Goal: Transaction & Acquisition: Subscribe to service/newsletter

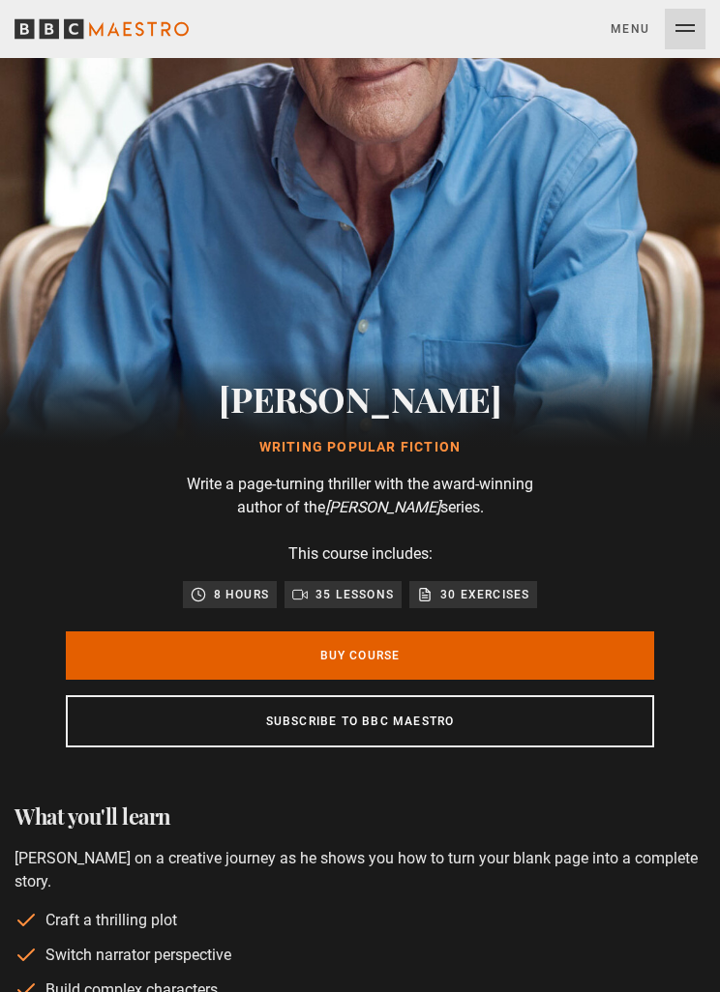
scroll to position [254, 0]
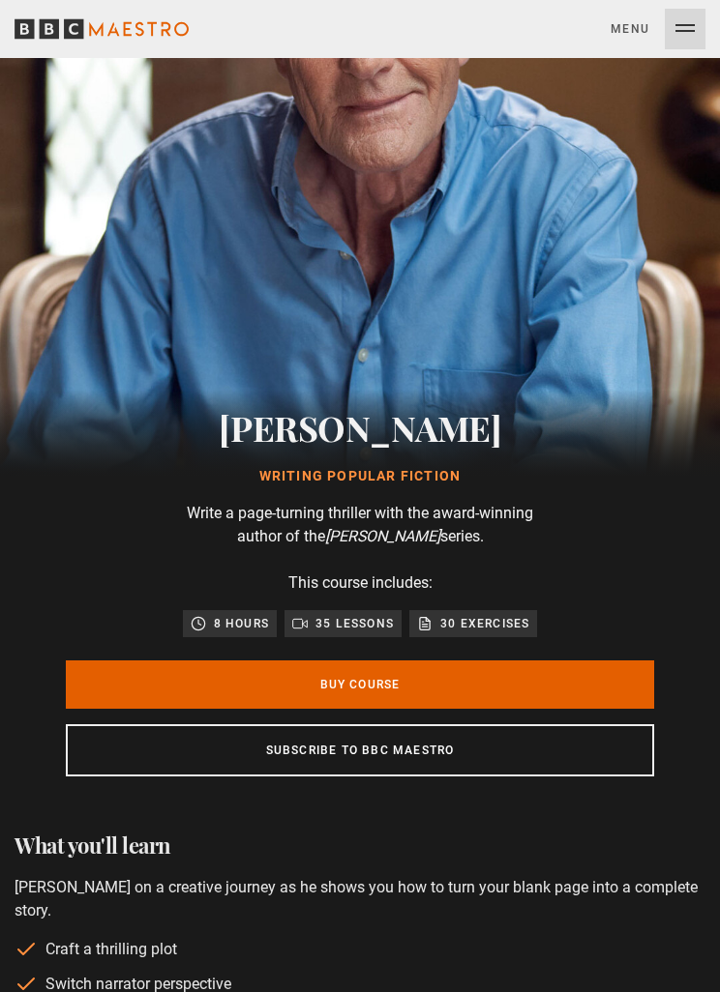
click at [542, 693] on link "Buy Course" at bounding box center [360, 685] width 588 height 48
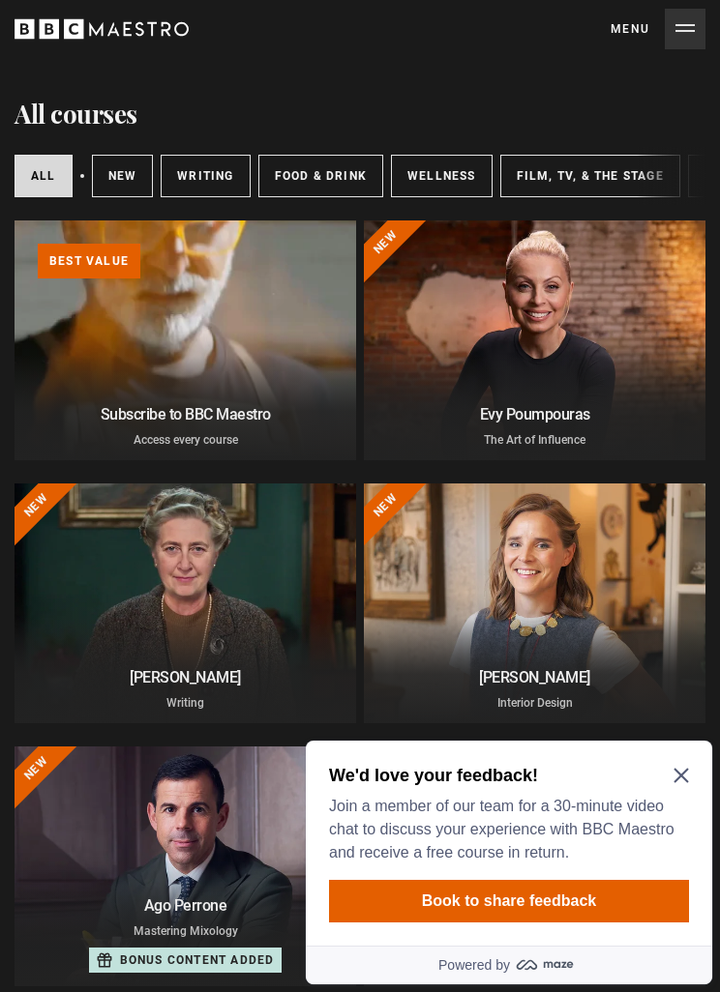
click at [666, 778] on h2 "We'd love your feedback!" at bounding box center [505, 775] width 352 height 23
click at [675, 782] on icon "Close Maze Prompt" at bounding box center [680, 776] width 15 height 15
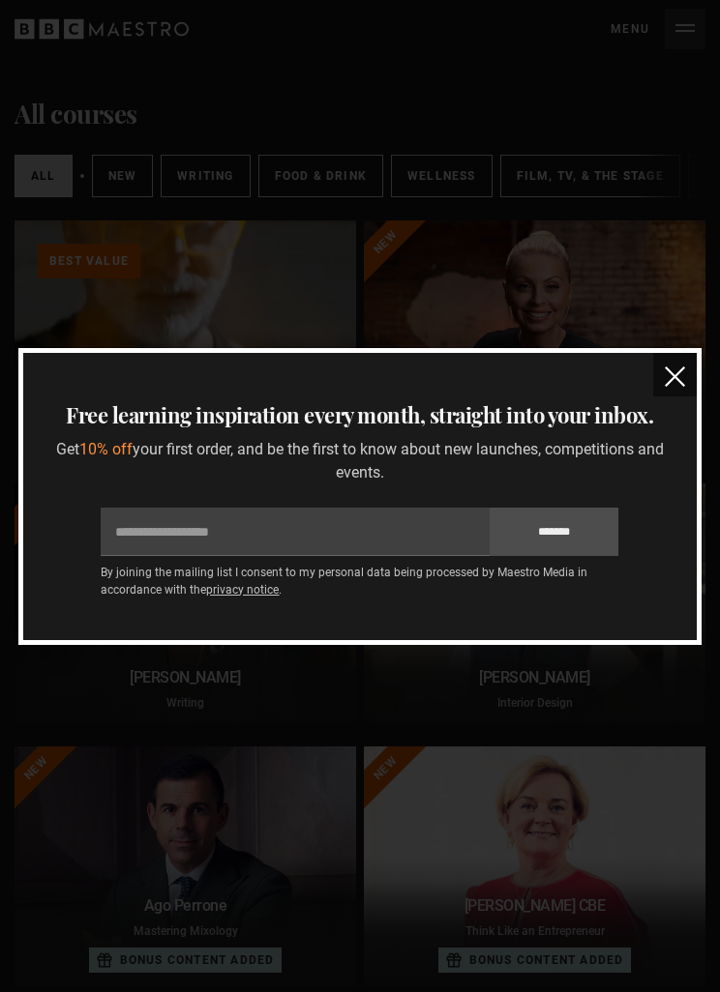
click at [670, 381] on img "close" at bounding box center [674, 377] width 20 height 20
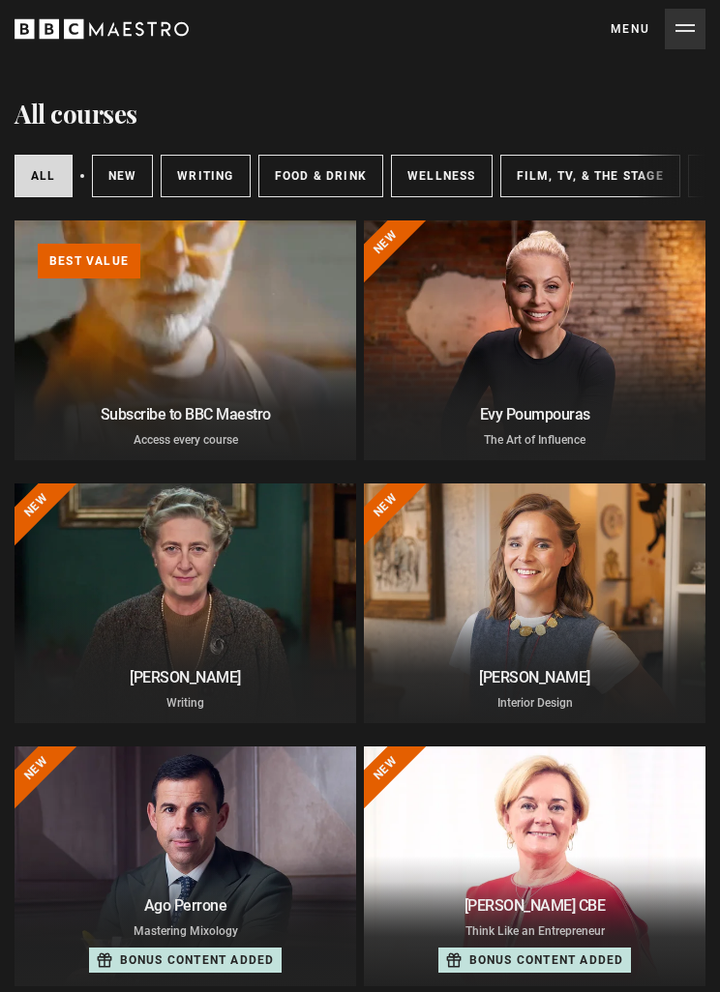
click at [15, 221] on link "Learn more about BBC Maestro" at bounding box center [15, 221] width 0 height 0
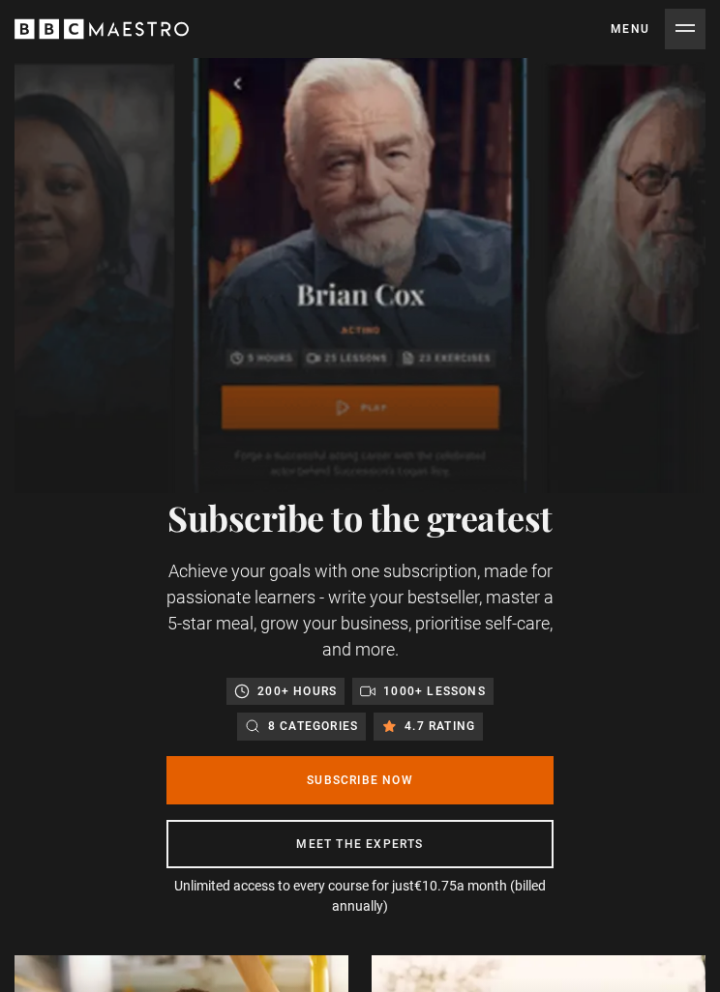
scroll to position [94, 0]
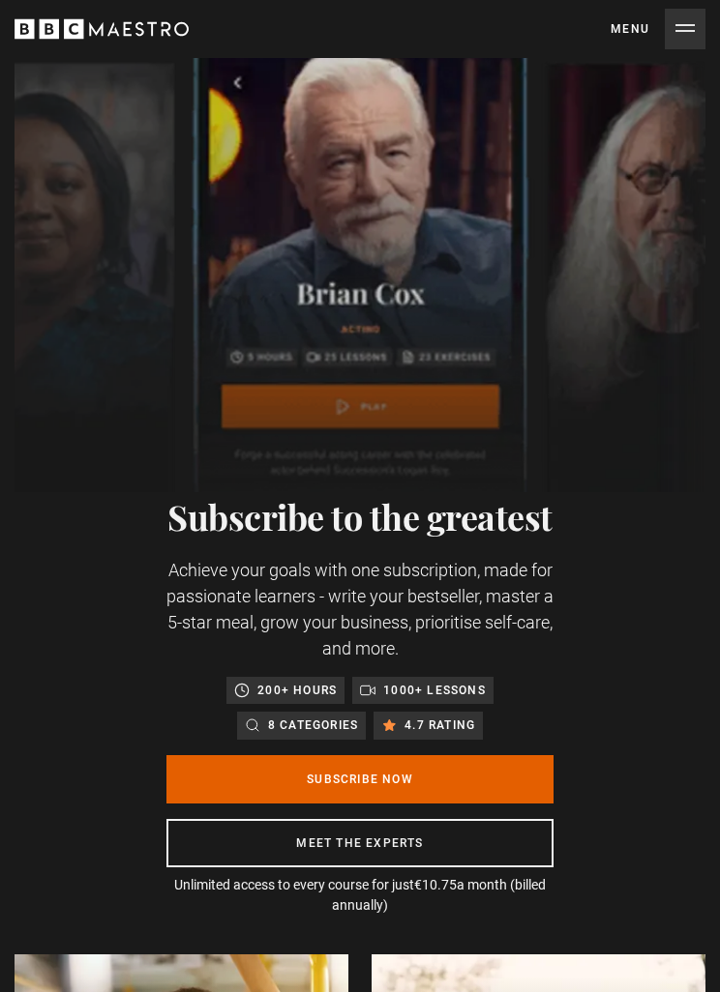
click at [479, 793] on link "Subscribe Now" at bounding box center [359, 779] width 387 height 48
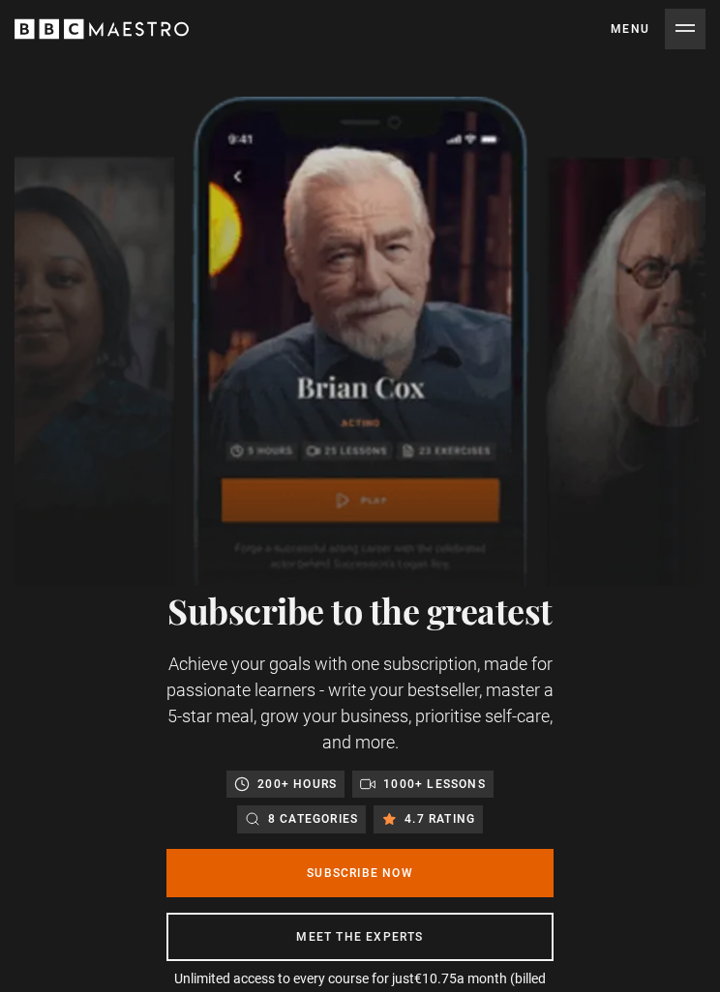
click at [242, 883] on link "Subscribe Now" at bounding box center [359, 873] width 387 height 48
click at [438, 880] on link "Subscribe Now" at bounding box center [359, 873] width 387 height 48
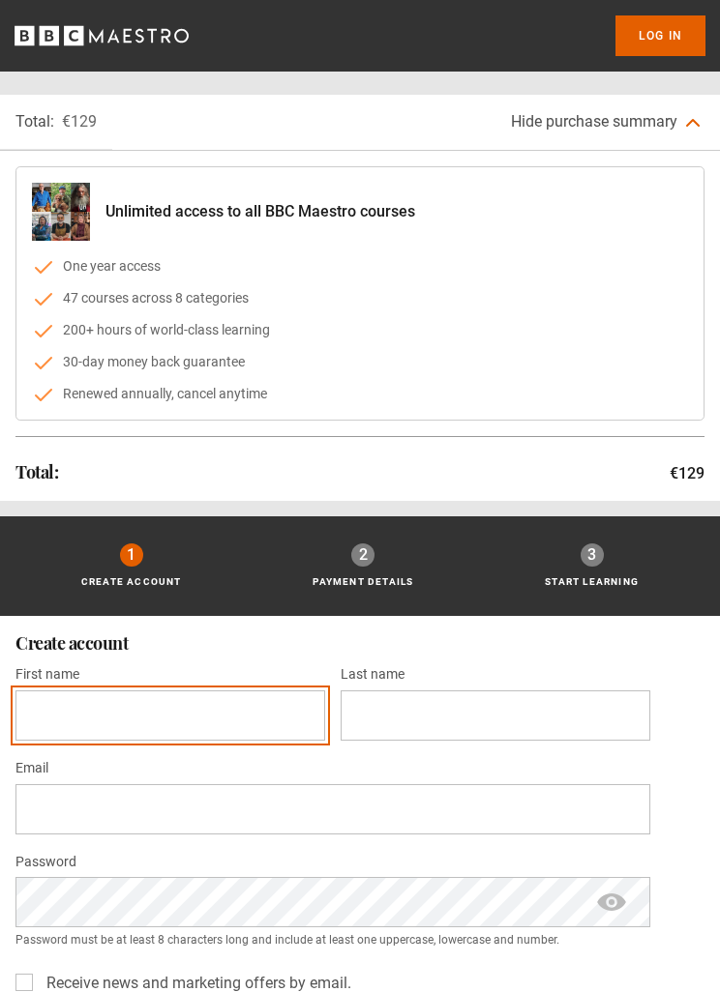
click at [77, 706] on input "First name *" at bounding box center [170, 716] width 310 height 50
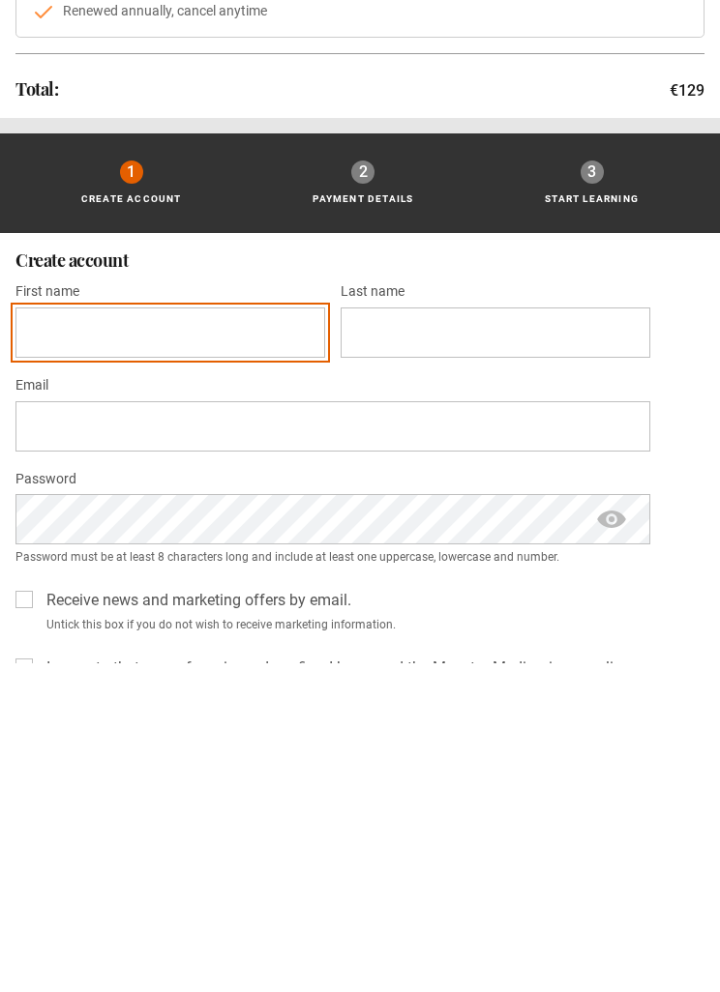
type input "******"
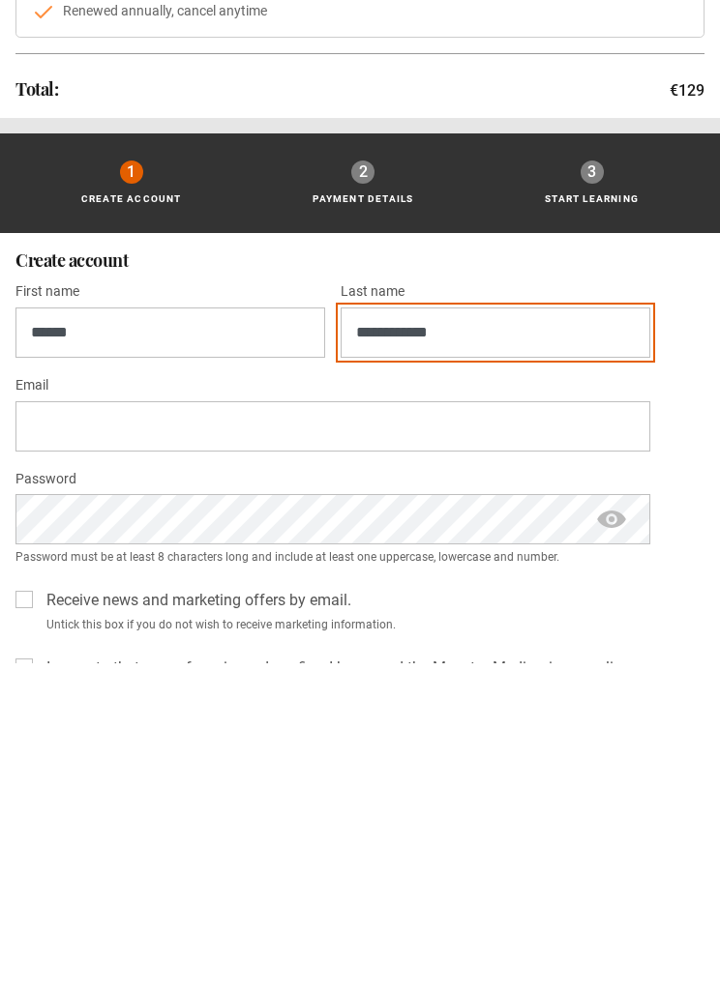
type input "**********"
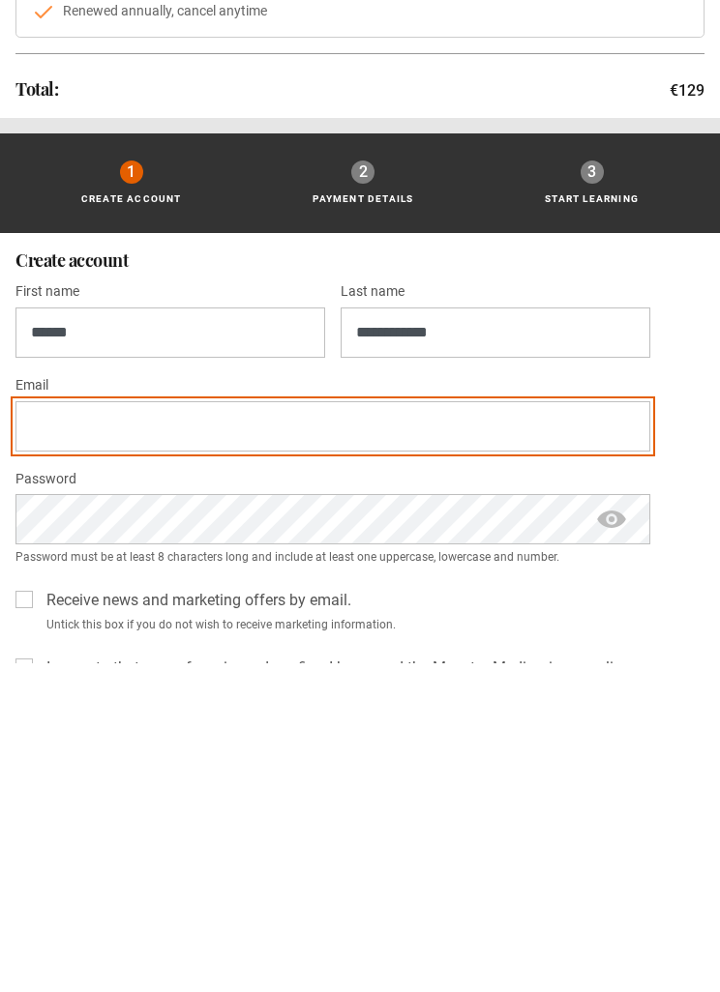
click at [60, 730] on input "Email *" at bounding box center [332, 755] width 635 height 50
type input "**********"
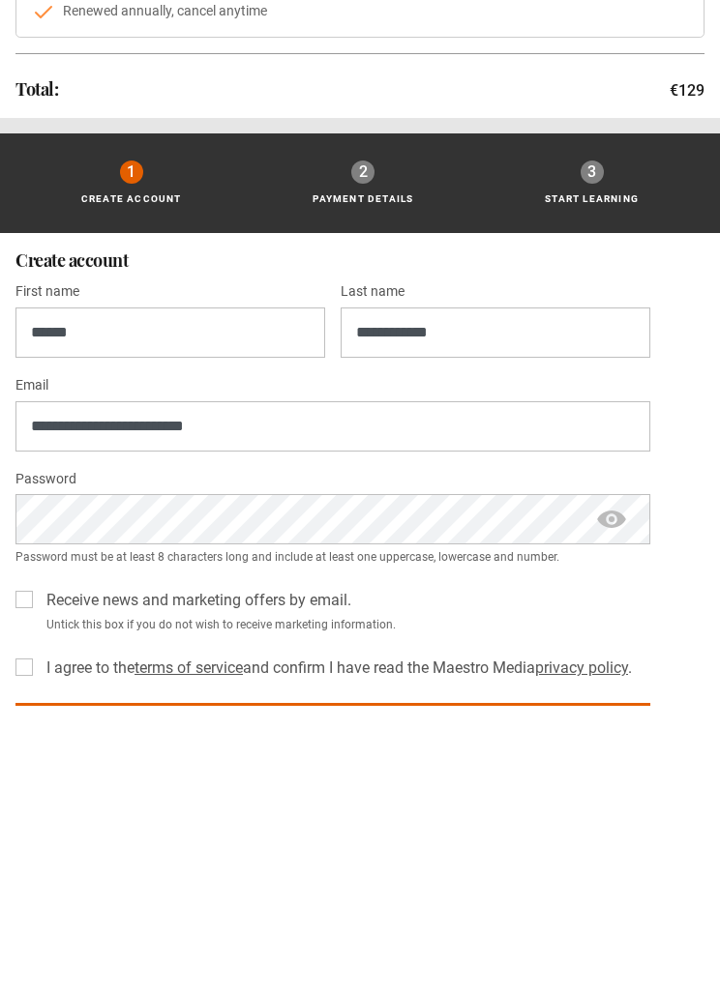
scroll to position [383, 0]
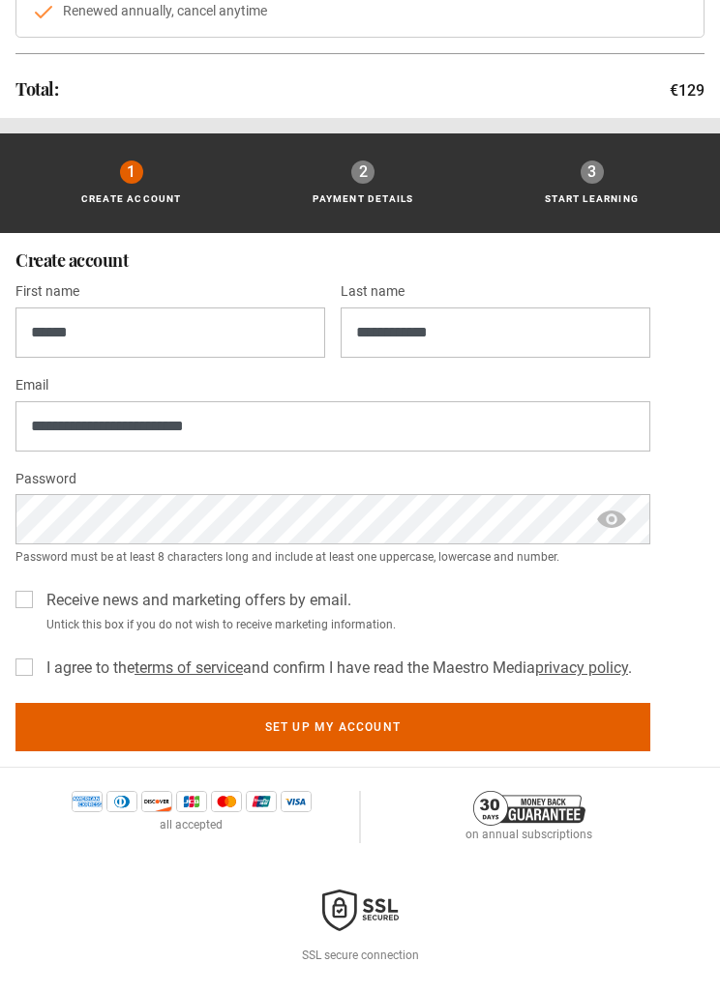
click at [39, 598] on label "Receive news and marketing offers by email." at bounding box center [195, 600] width 312 height 23
click at [39, 662] on label "I agree to the terms of service and confirm I have read the Maestro Media priva…" at bounding box center [335, 668] width 593 height 23
click at [444, 739] on button "Set up my account" at bounding box center [332, 727] width 635 height 48
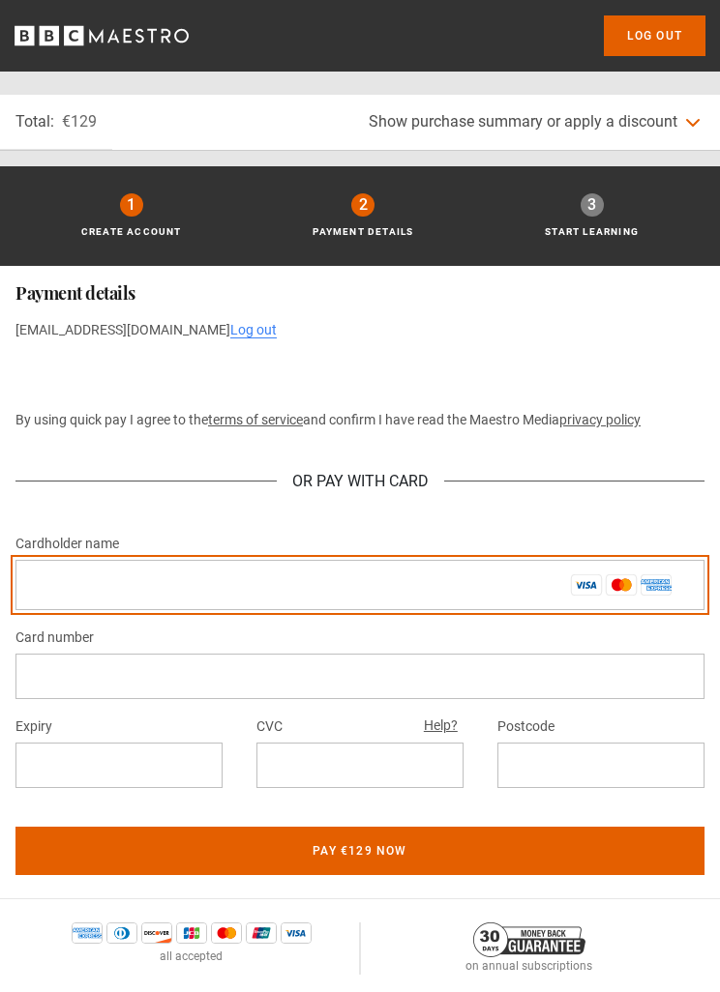
click at [80, 591] on input "Cardholder name *" at bounding box center [359, 585] width 689 height 50
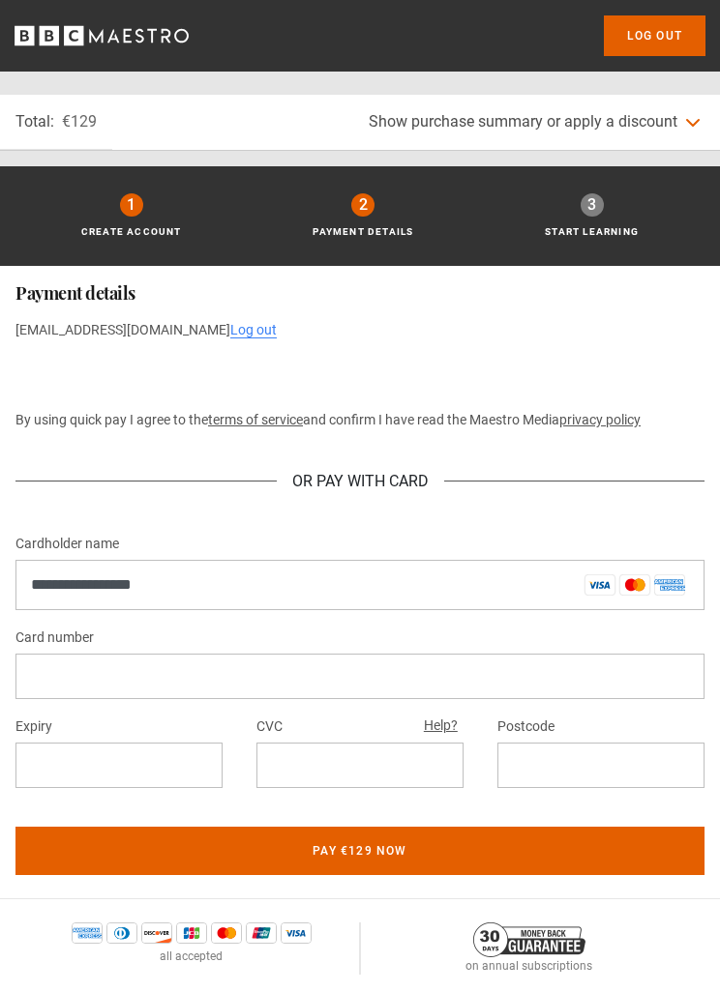
click at [360, 848] on button "Pay €129 now" at bounding box center [359, 851] width 689 height 48
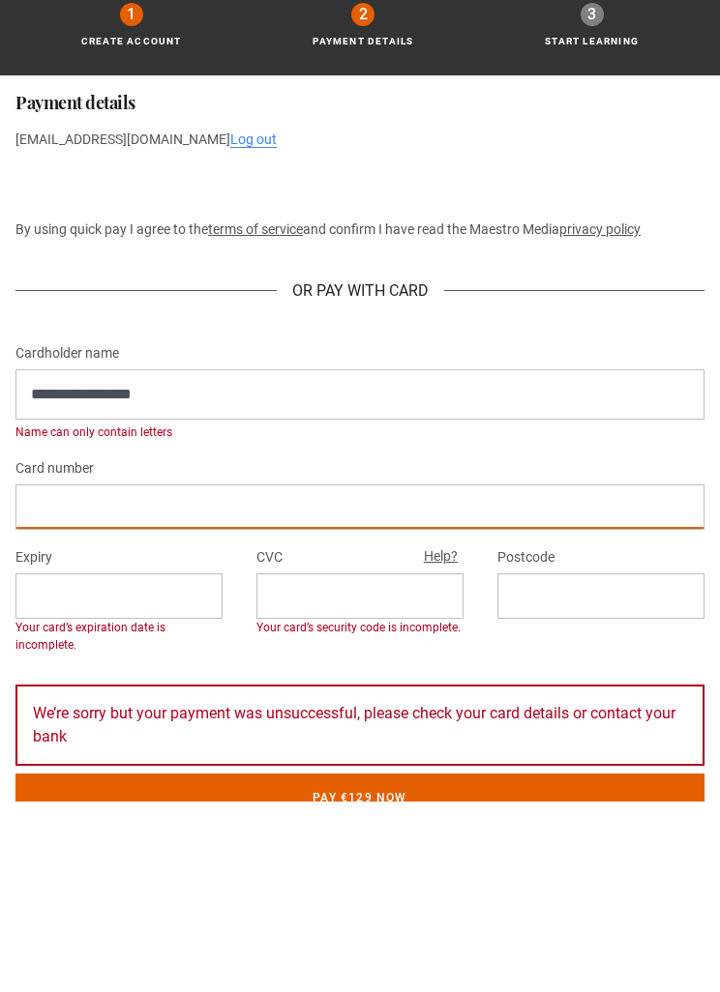
scroll to position [191, 0]
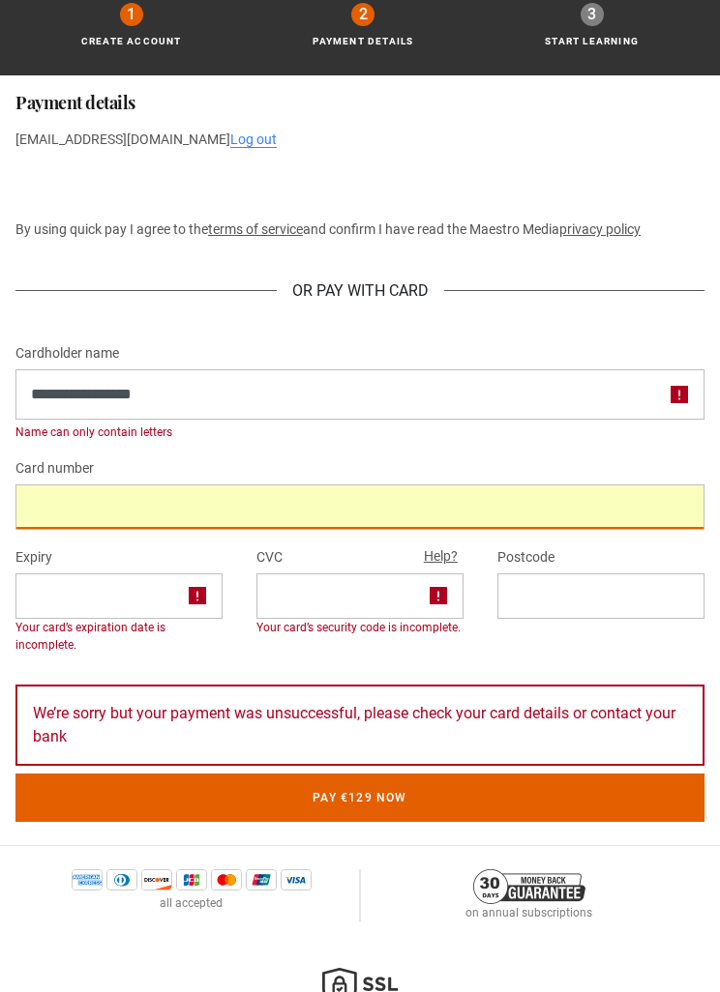
click at [77, 605] on div at bounding box center [118, 596] width 207 height 45
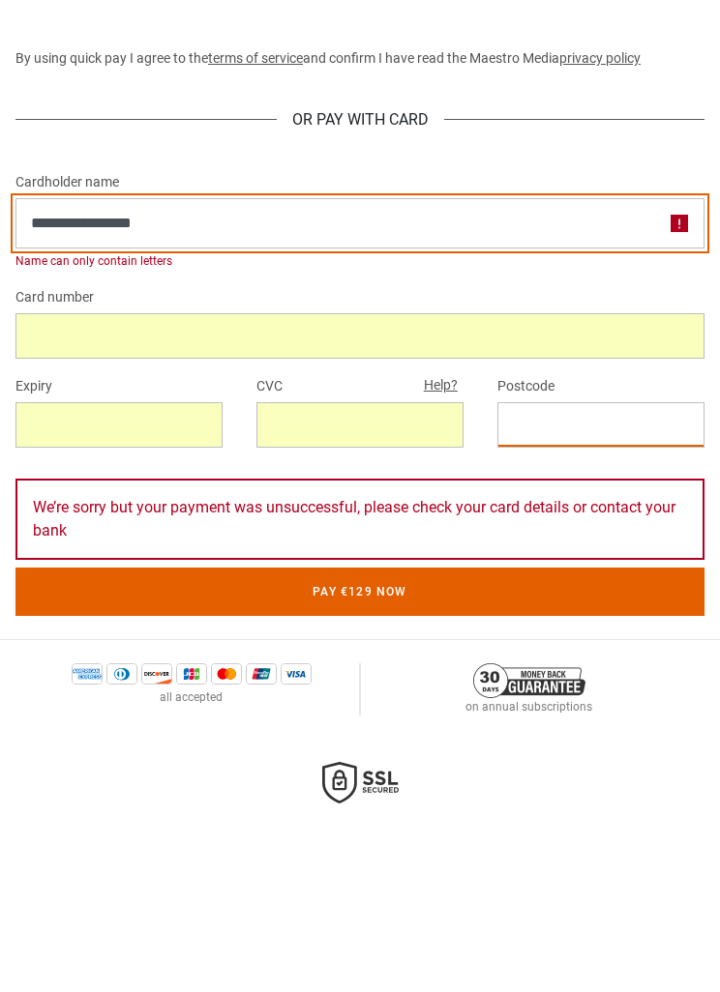
click at [71, 369] on input "**********" at bounding box center [359, 394] width 689 height 50
type input "**********"
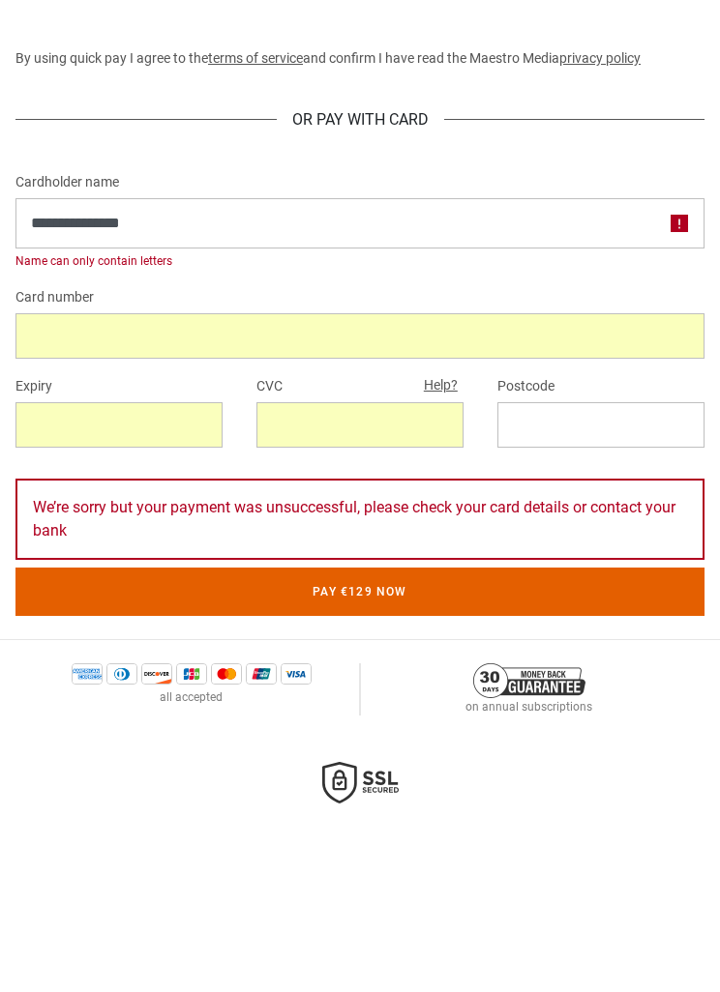
click at [92, 739] on button "Pay €129 now" at bounding box center [359, 763] width 689 height 48
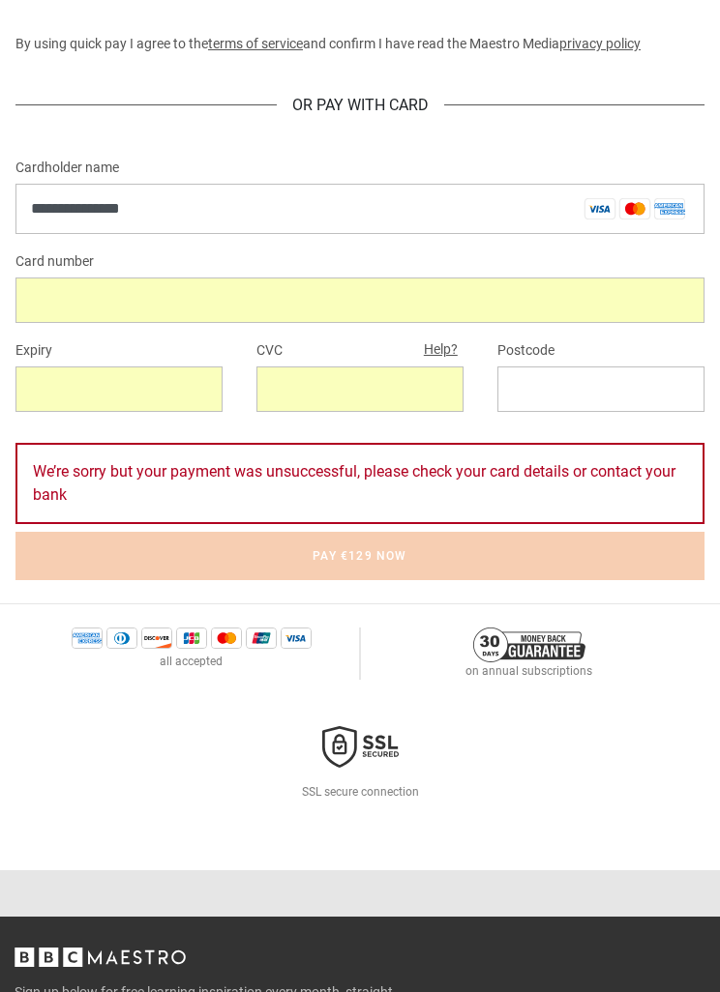
scroll to position [382, 0]
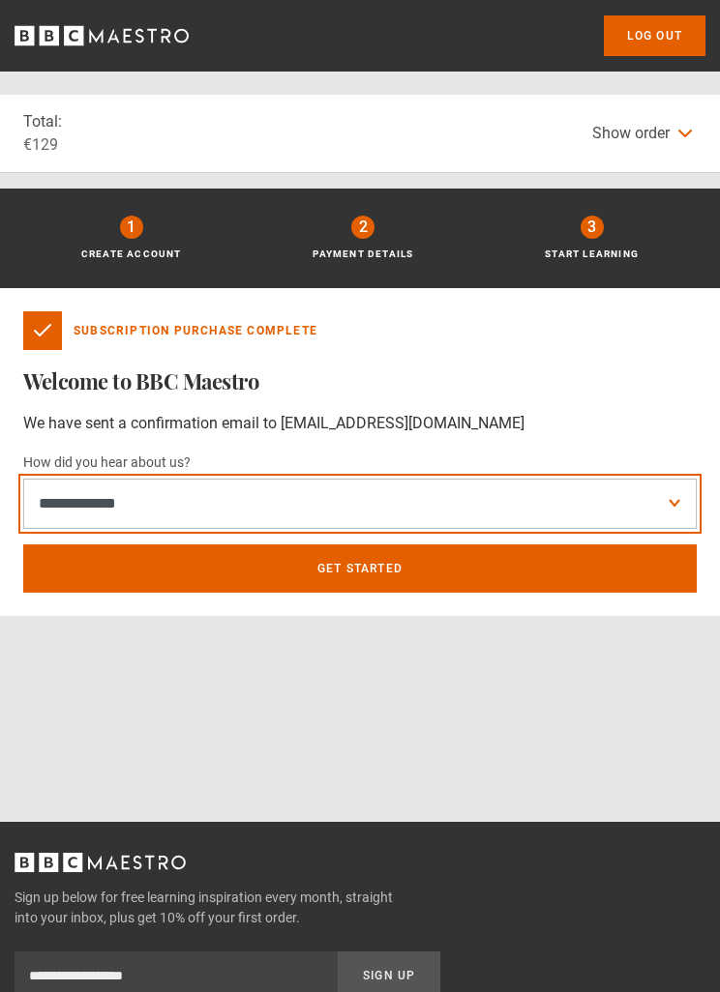
click at [71, 508] on select "**********" at bounding box center [359, 504] width 673 height 50
click at [86, 511] on select "**********" at bounding box center [359, 504] width 673 height 50
select select "******"
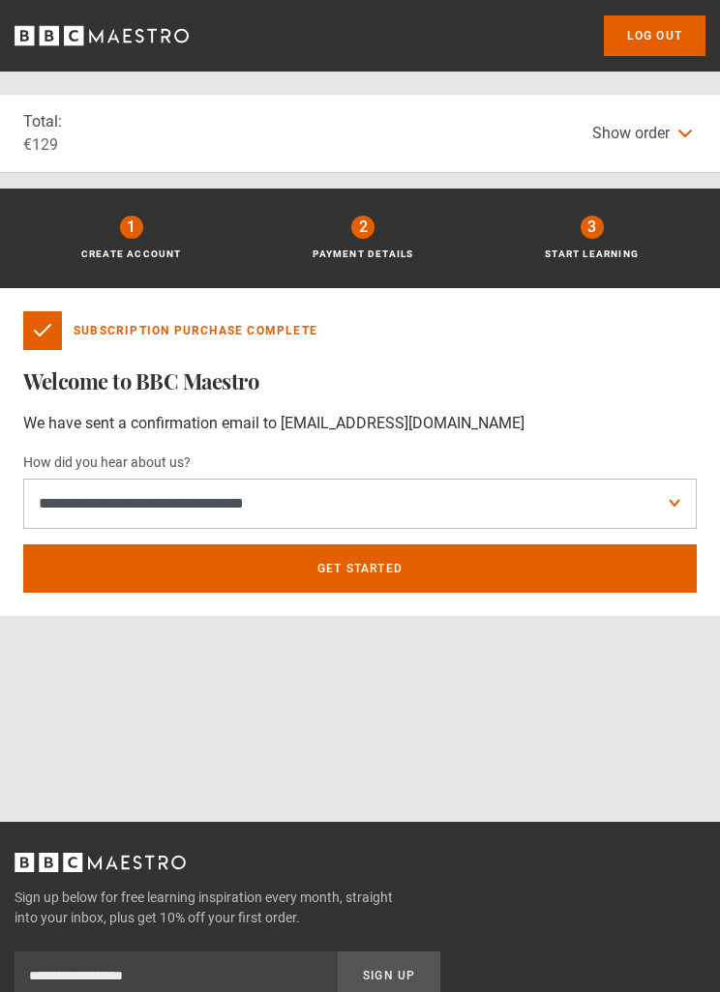
click at [100, 562] on link "Get Started" at bounding box center [359, 569] width 673 height 48
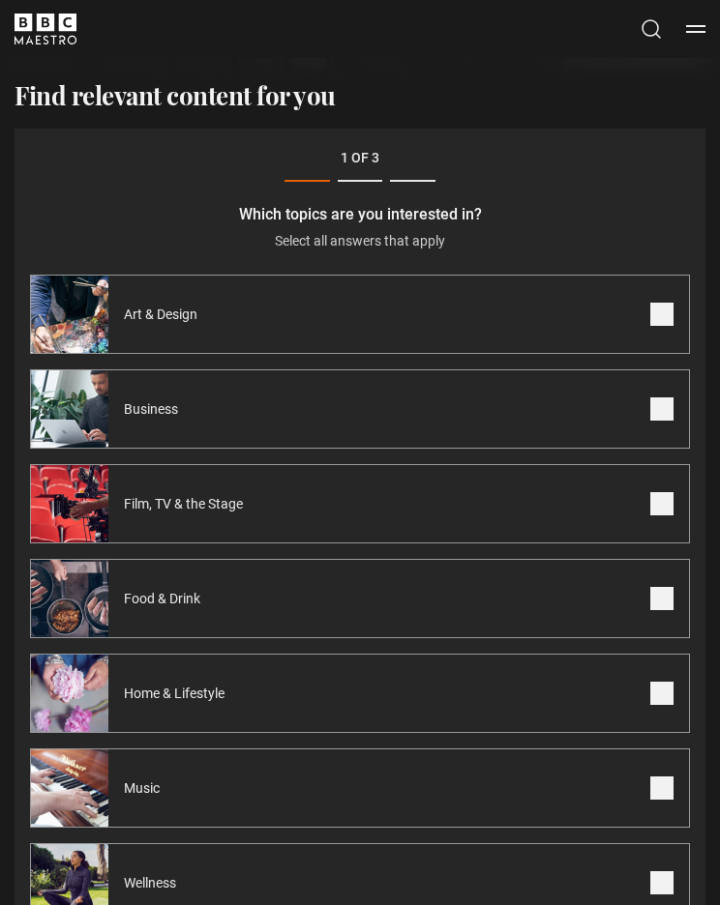
scroll to position [384, 0]
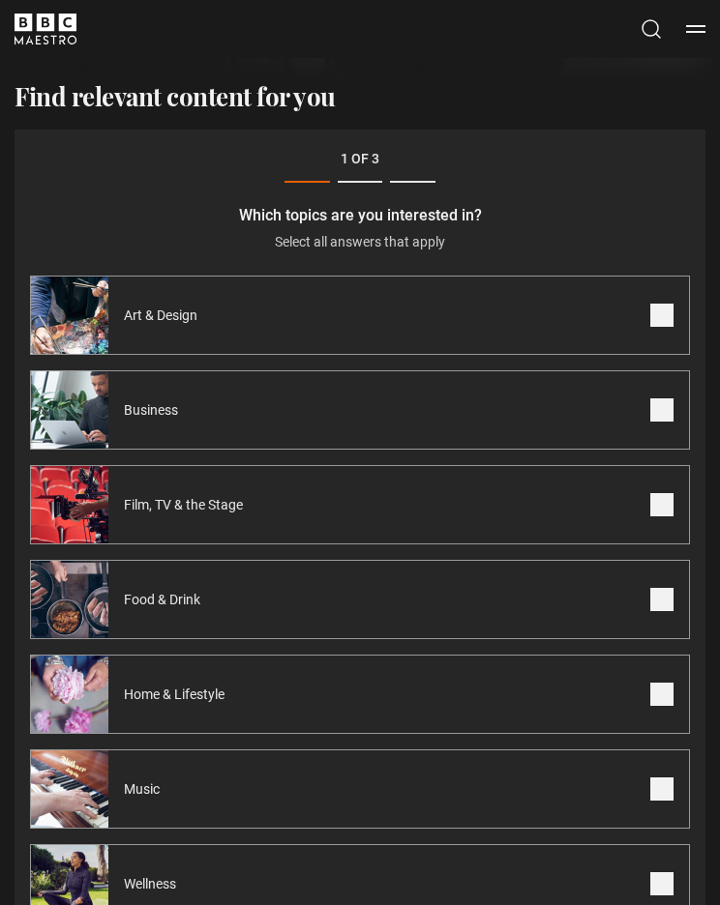
click at [130, 420] on div "Business" at bounding box center [116, 409] width 170 height 77
click at [665, 319] on span at bounding box center [661, 315] width 23 height 23
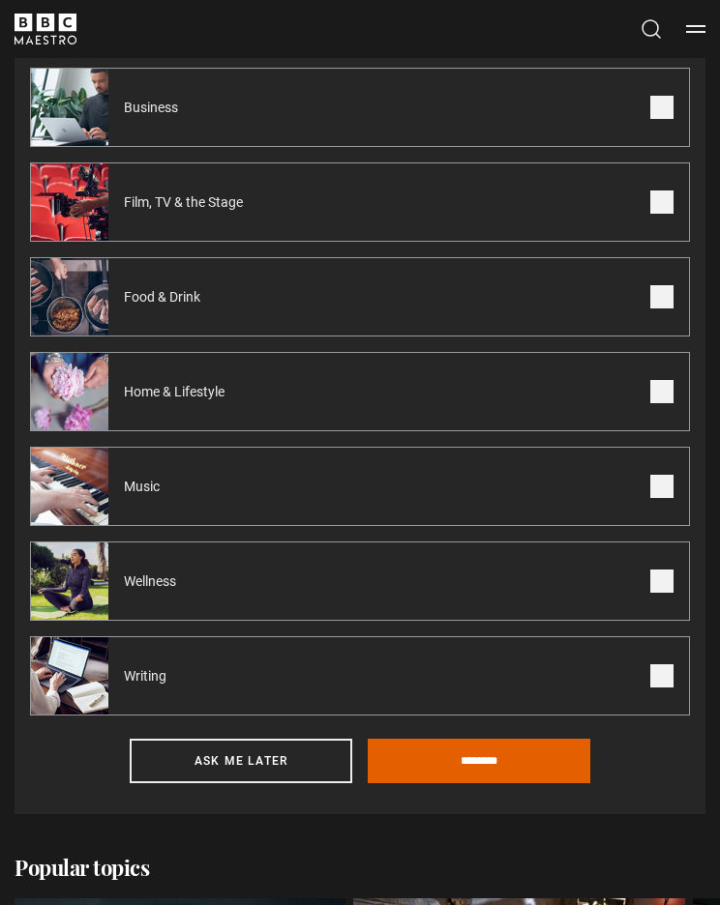
scroll to position [690, 0]
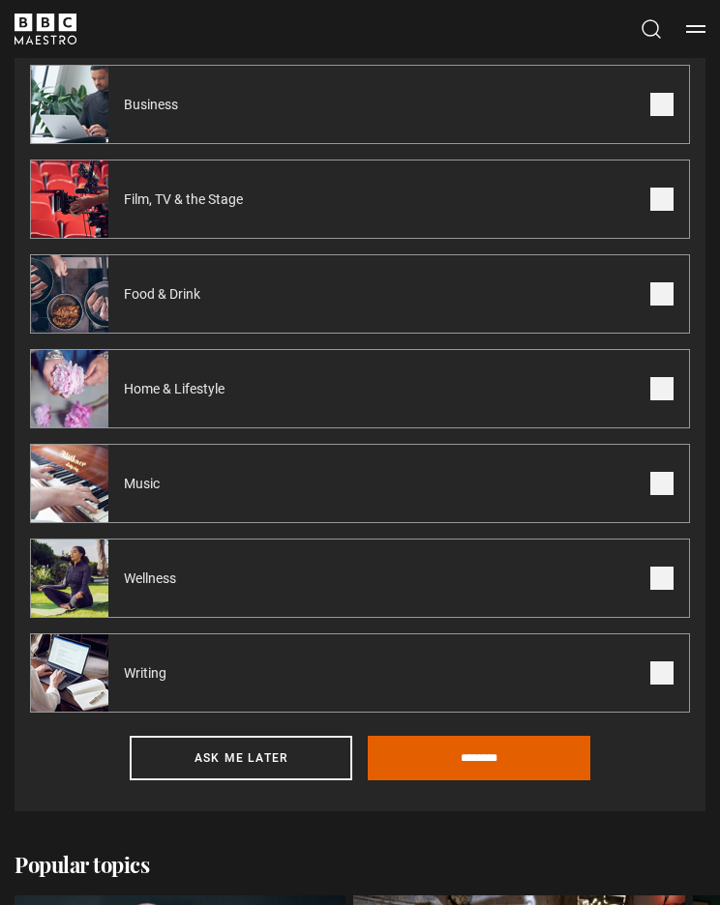
click at [654, 675] on span at bounding box center [661, 673] width 23 height 23
click at [529, 575] on label "Wellness" at bounding box center [360, 578] width 660 height 79
click at [490, 755] on input "********" at bounding box center [479, 758] width 222 height 44
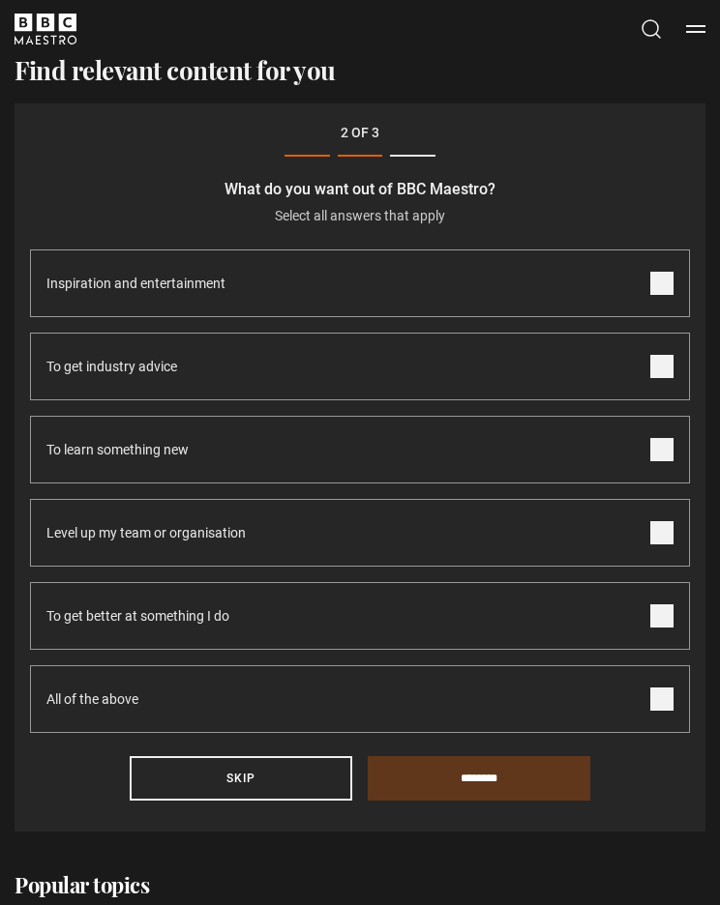
scroll to position [368, 0]
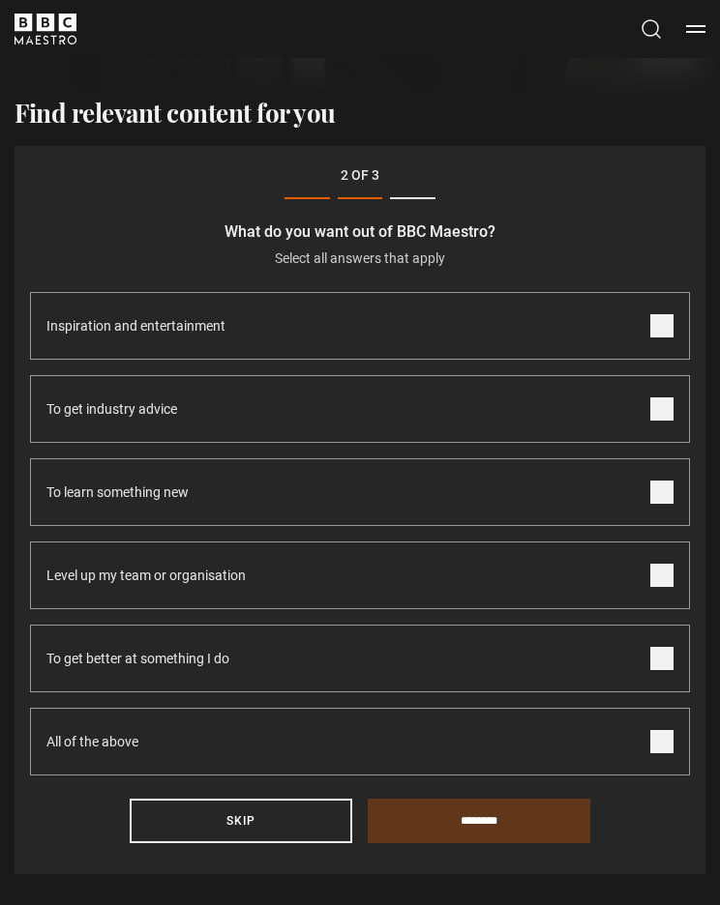
click at [654, 328] on span at bounding box center [661, 325] width 23 height 23
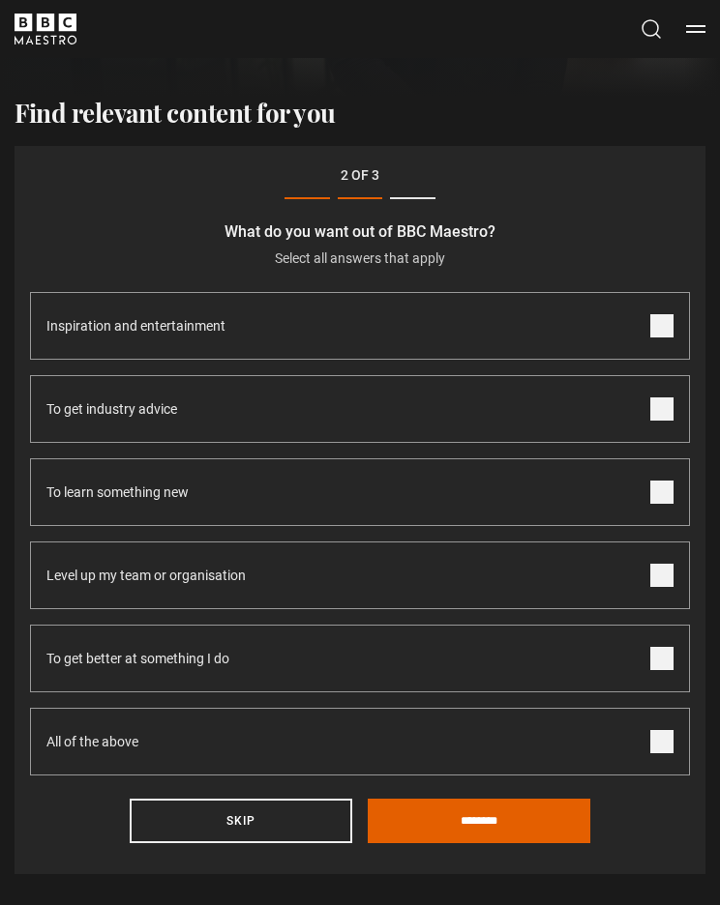
click at [664, 414] on span at bounding box center [661, 409] width 23 height 23
click at [665, 507] on label "To learn something new" at bounding box center [360, 492] width 660 height 68
click at [671, 578] on span at bounding box center [661, 575] width 23 height 23
click at [670, 664] on span at bounding box center [661, 658] width 23 height 23
click at [512, 835] on input "********" at bounding box center [479, 821] width 222 height 44
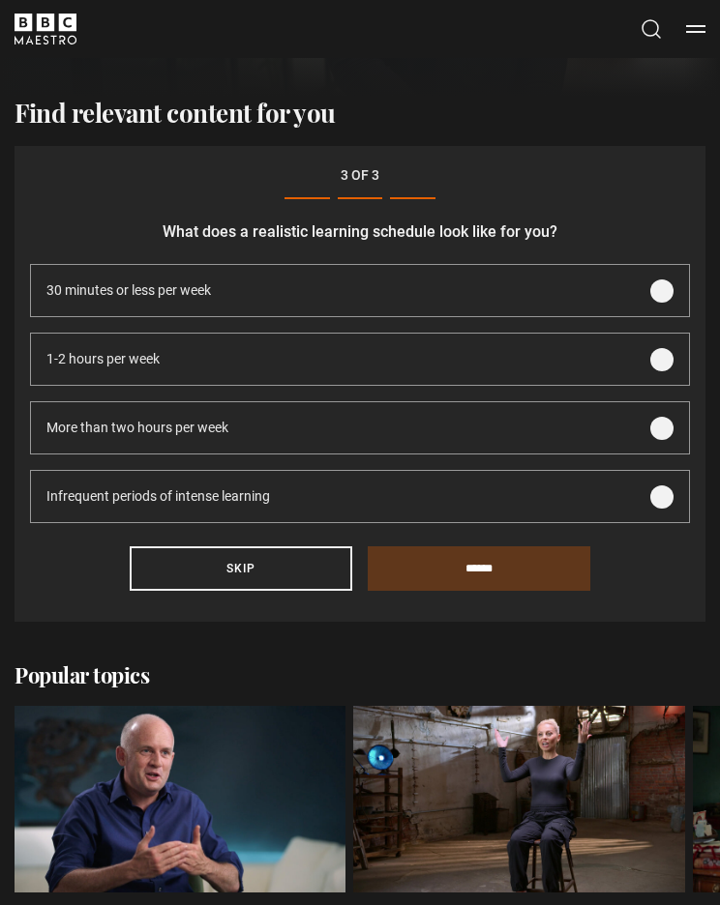
click at [67, 293] on span "30 minutes or less per week" at bounding box center [128, 290] width 164 height 20
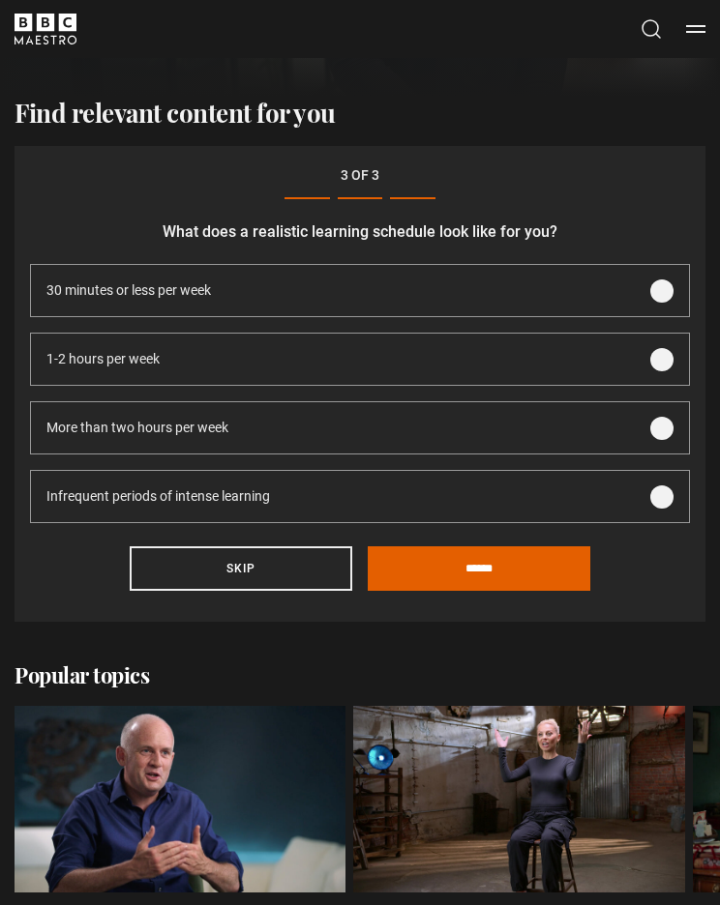
click at [526, 582] on input "******" at bounding box center [479, 568] width 222 height 44
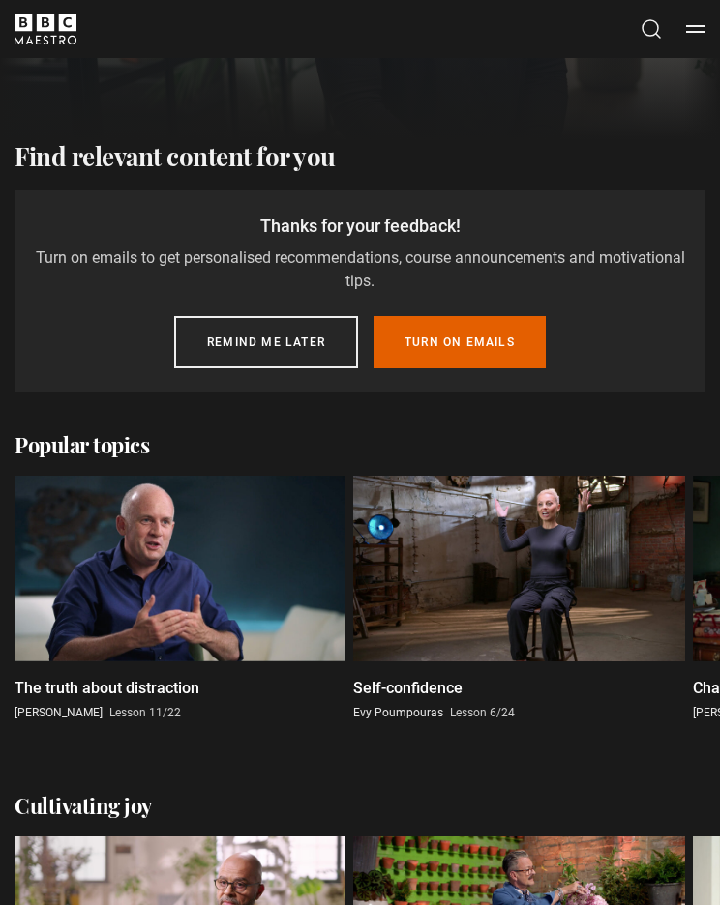
scroll to position [317, 0]
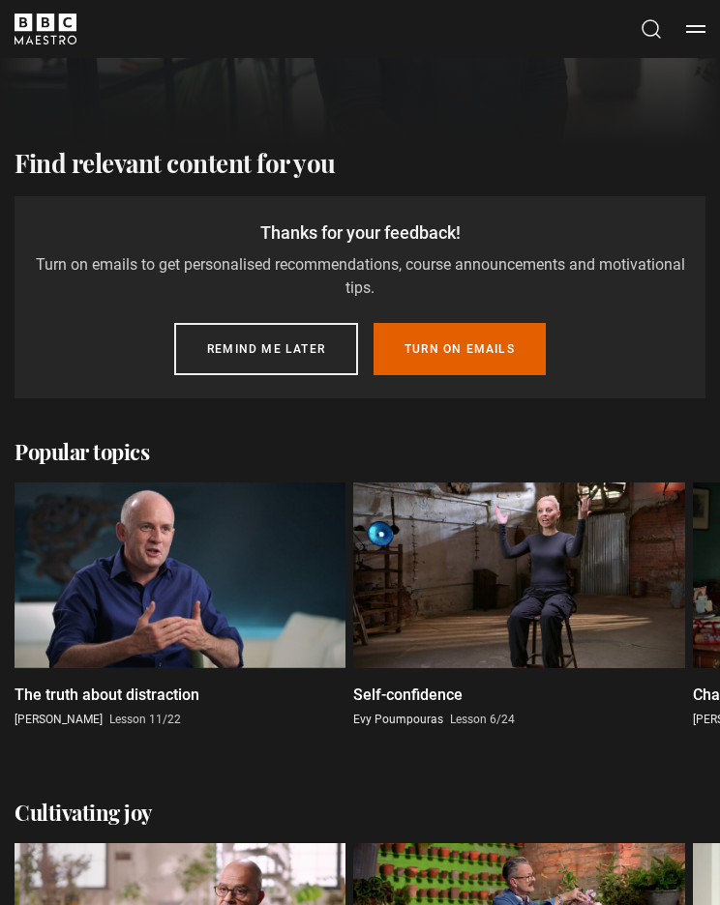
click at [210, 355] on button "Remind me later" at bounding box center [266, 349] width 184 height 52
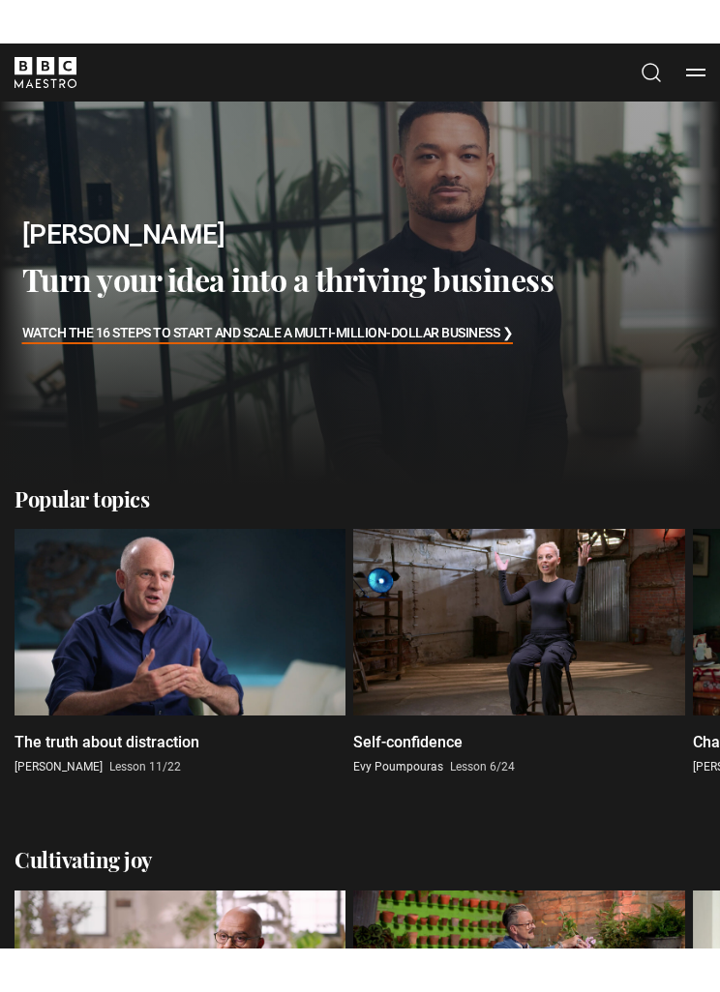
scroll to position [0, 0]
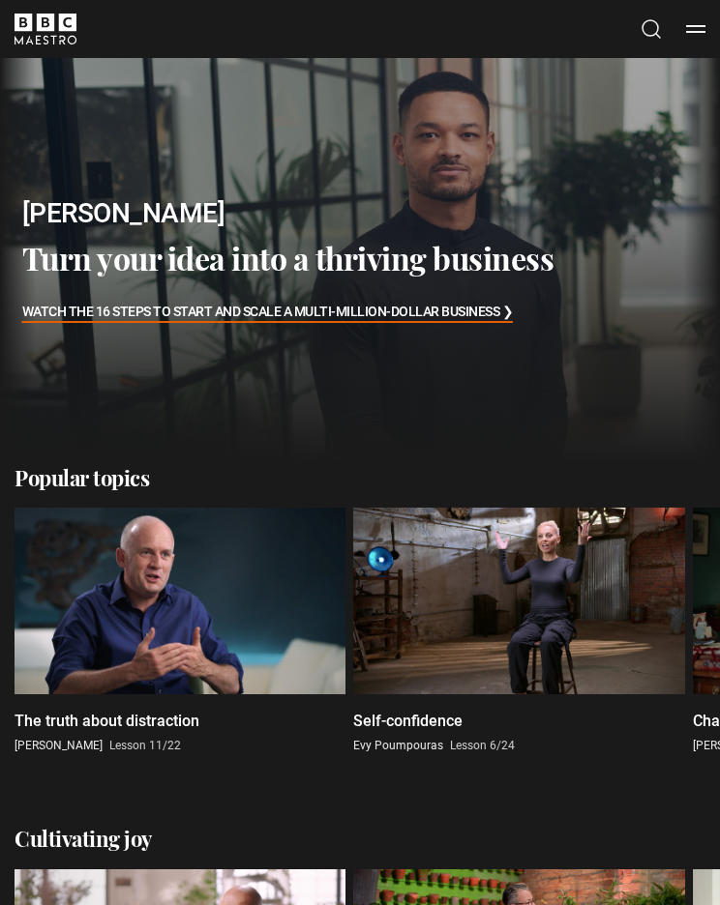
click at [688, 31] on button "Menu" at bounding box center [695, 28] width 19 height 19
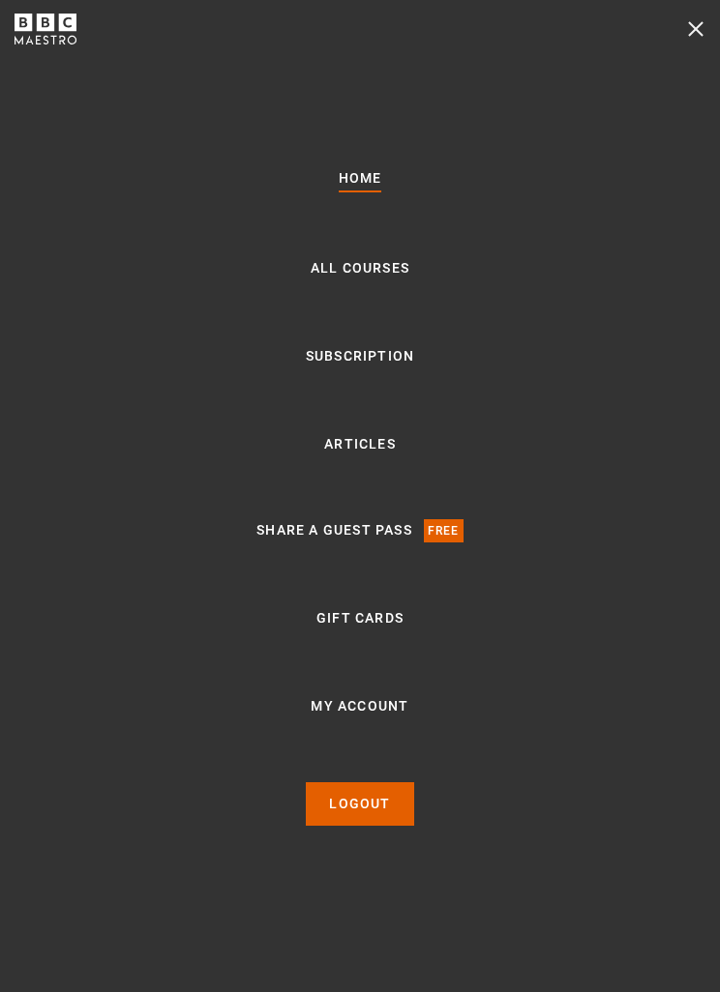
click at [390, 457] on link "Articles" at bounding box center [360, 444] width 72 height 23
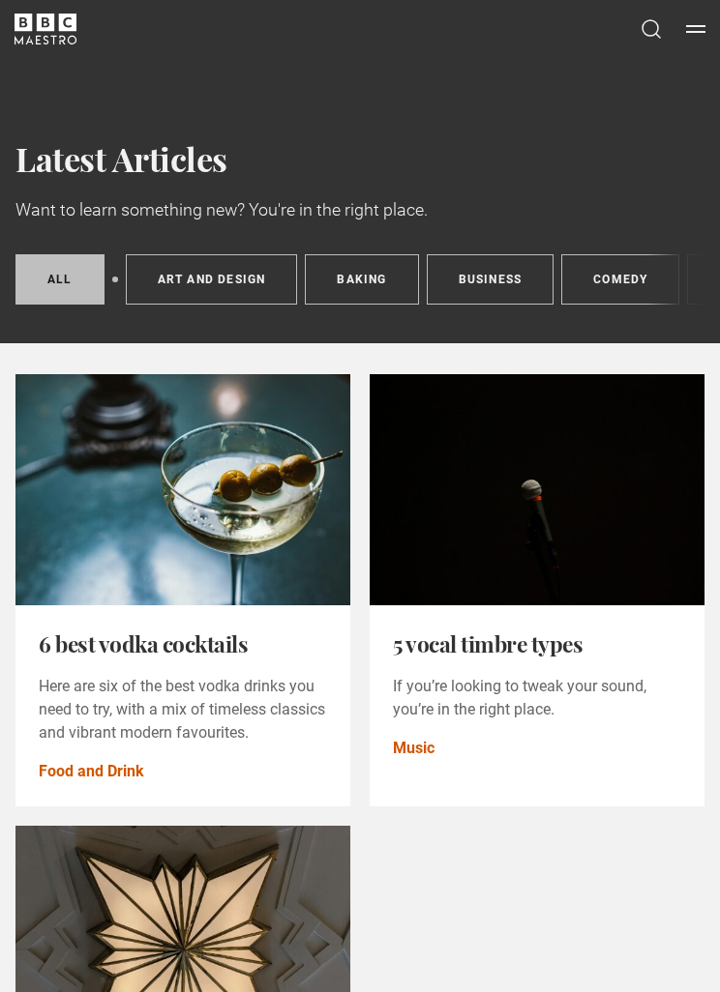
click at [701, 21] on button "Menu" at bounding box center [695, 28] width 19 height 19
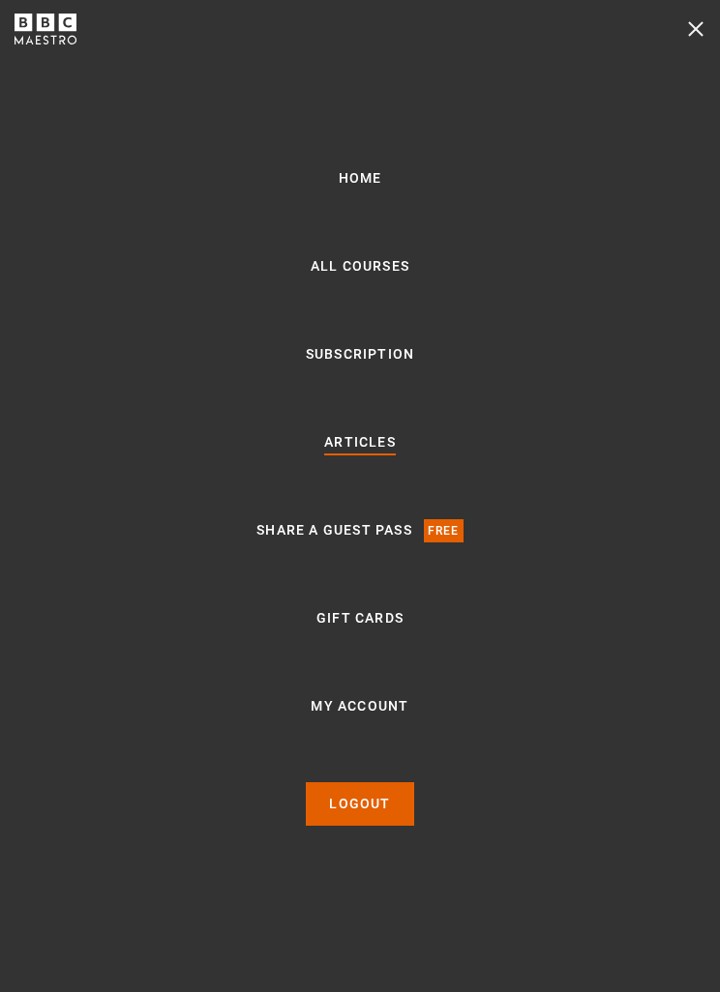
click at [397, 279] on link "All Courses" at bounding box center [359, 266] width 99 height 23
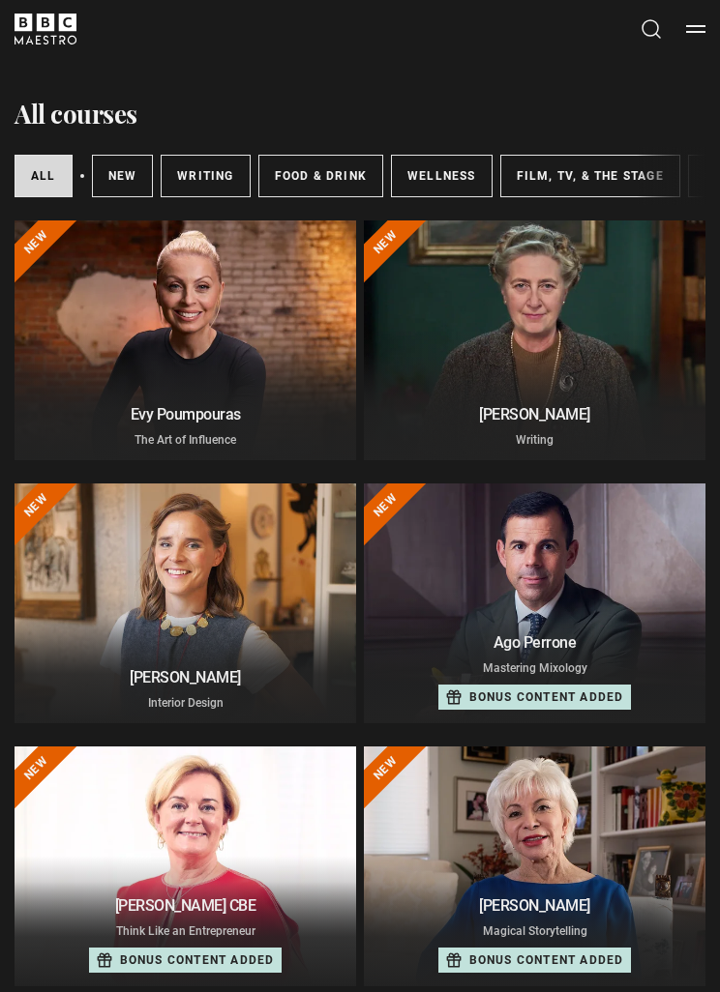
click at [192, 179] on link "Writing" at bounding box center [205, 176] width 89 height 43
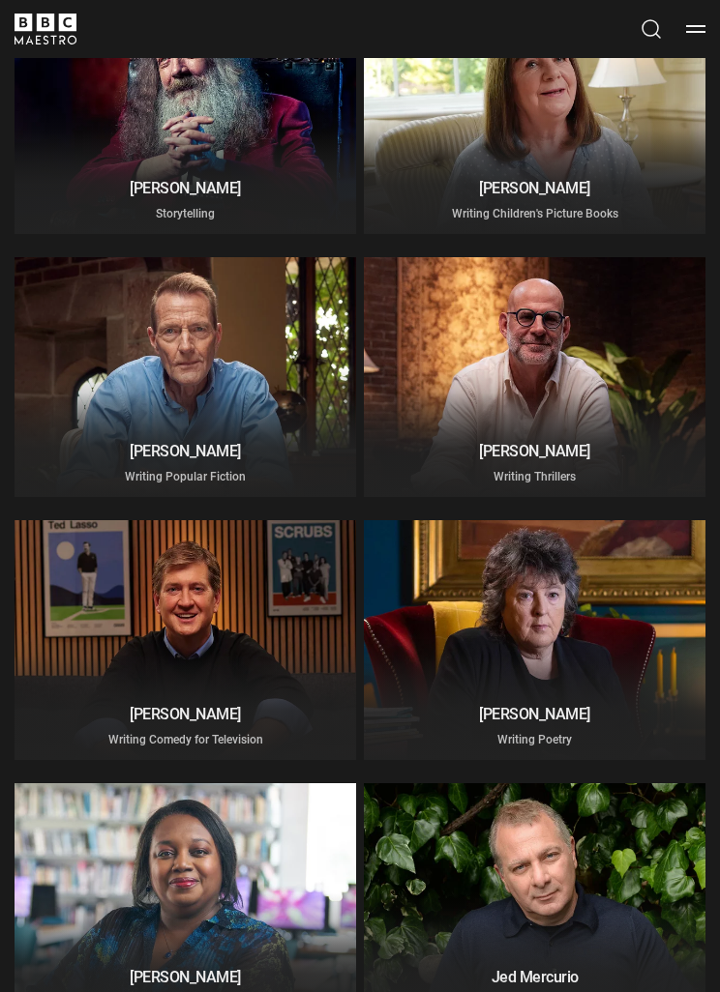
scroll to position [743, 0]
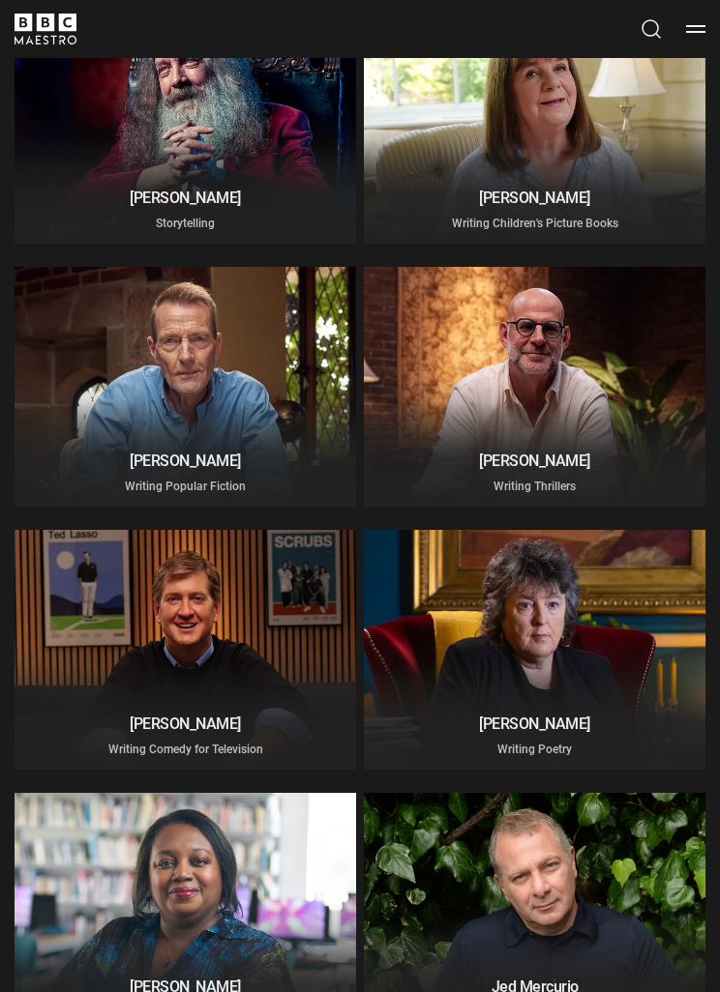
click at [116, 484] on p "Writing Popular Fiction" at bounding box center [185, 486] width 318 height 17
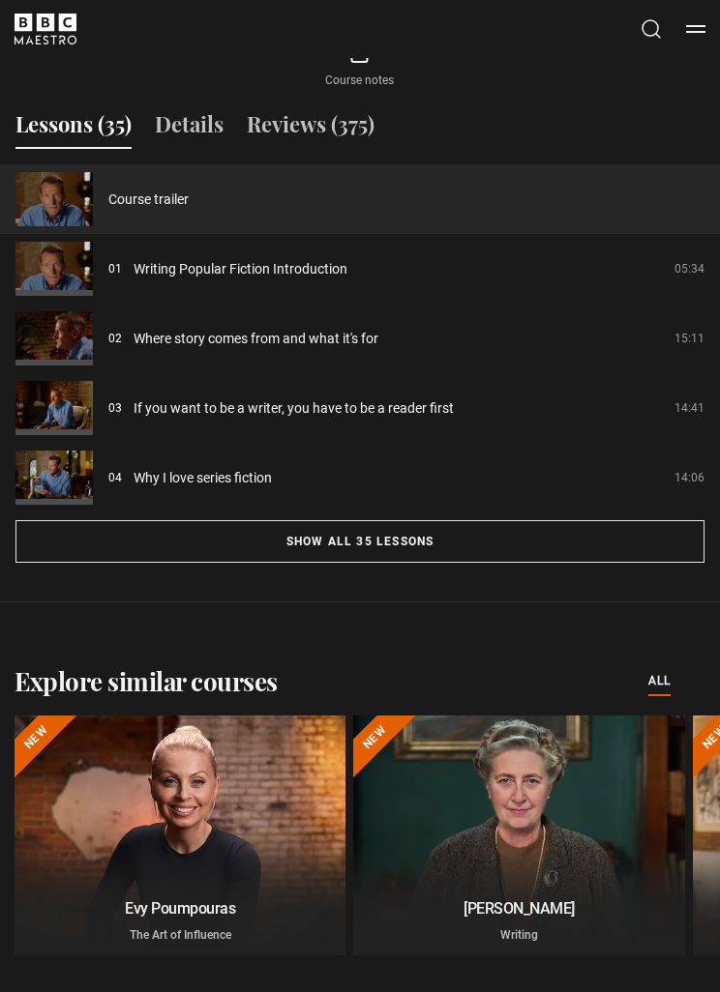
scroll to position [1730, 0]
